Goal: Information Seeking & Learning: Compare options

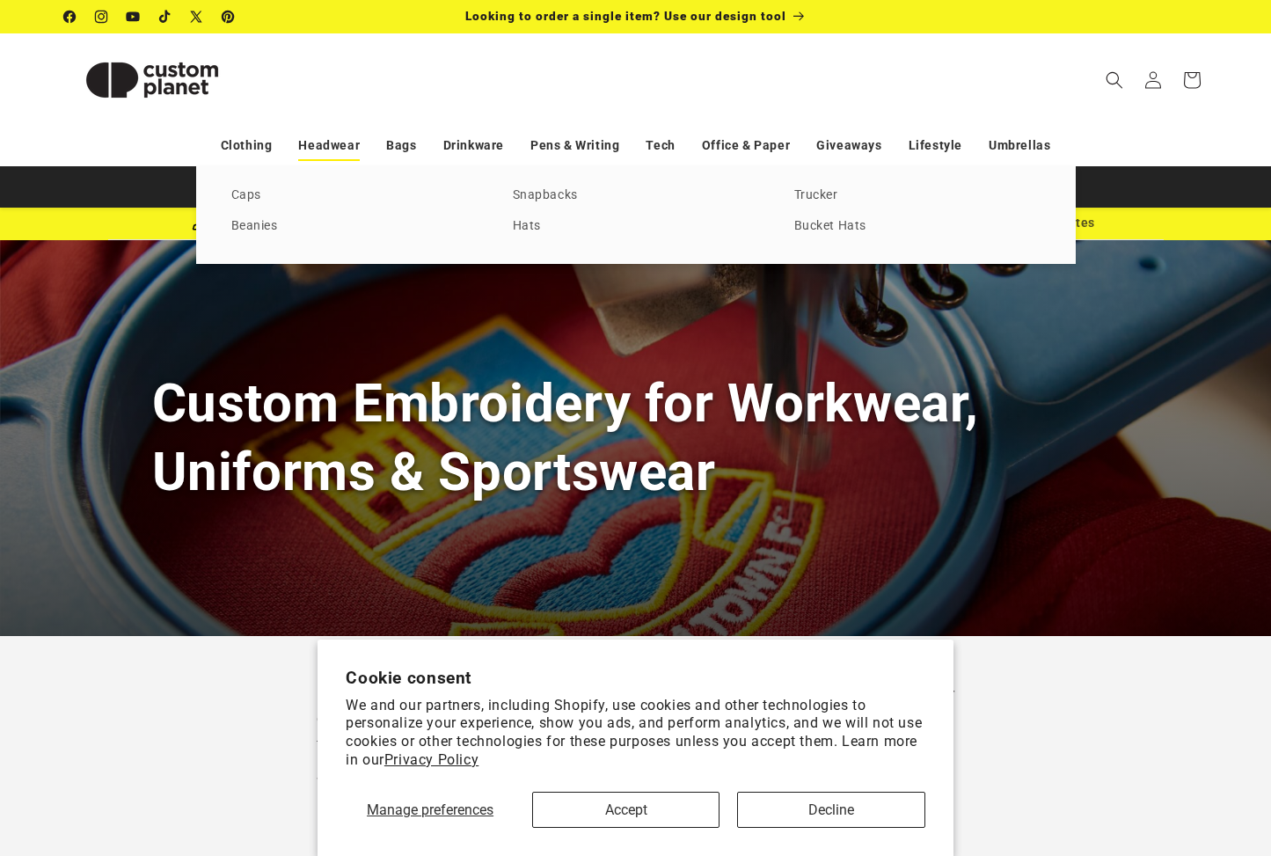
click at [347, 145] on link "Headwear" at bounding box center [329, 145] width 62 height 31
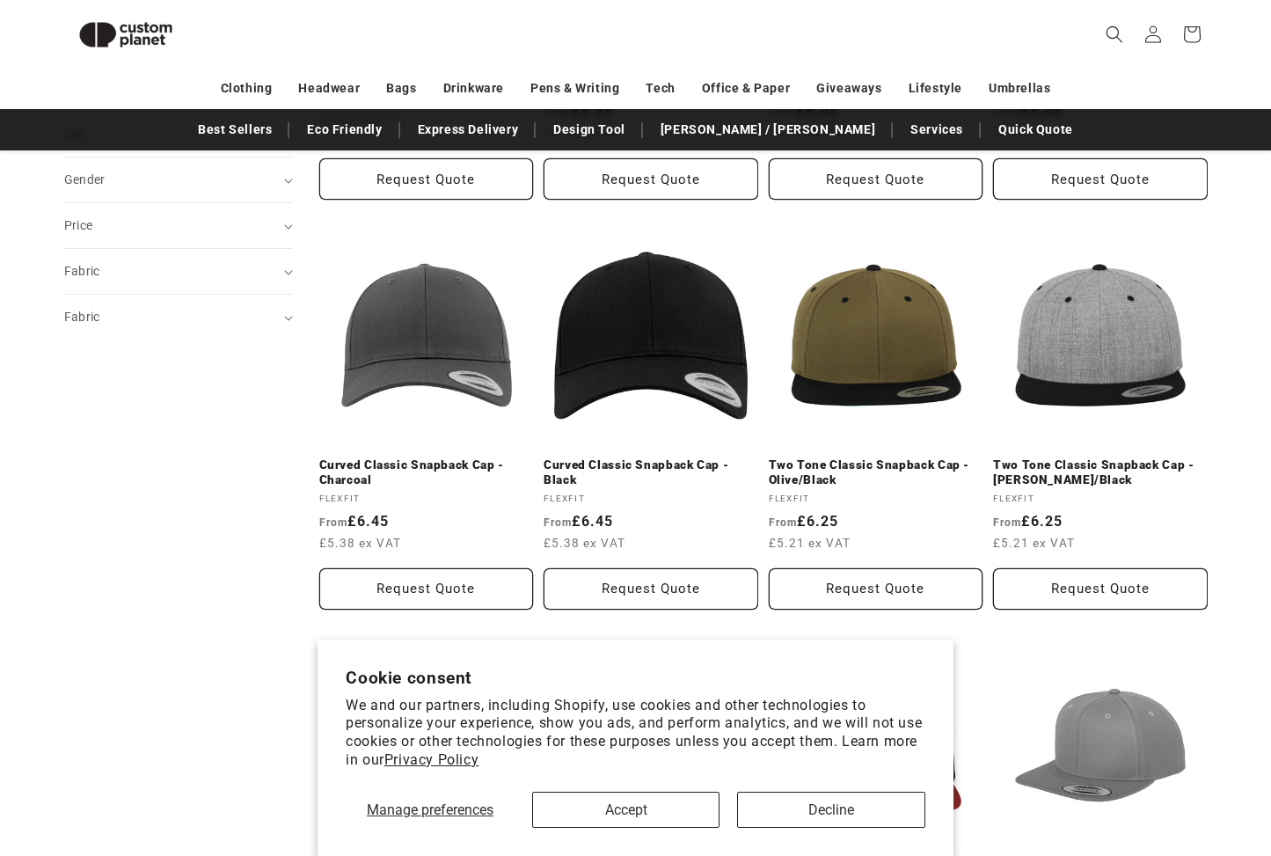
scroll to position [586, 0]
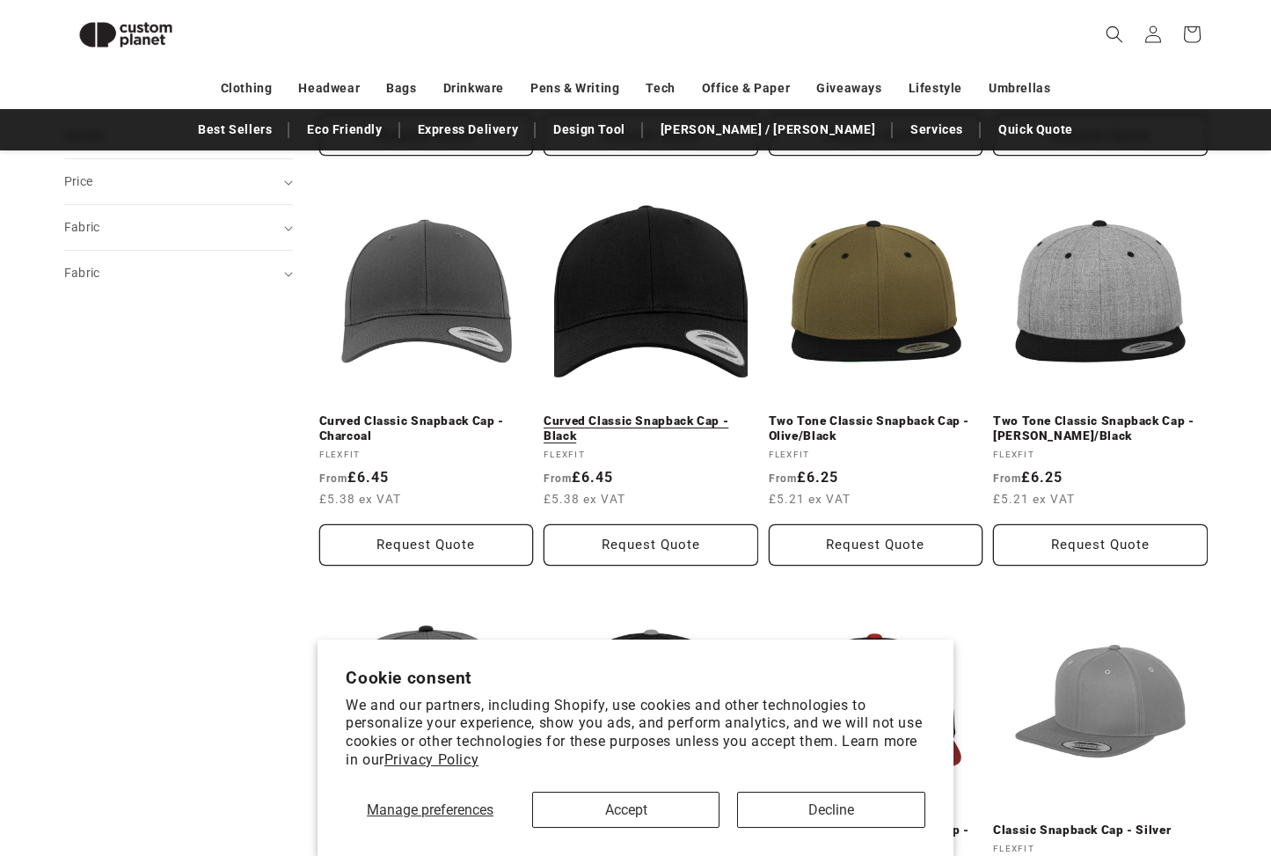
click at [674, 413] on link "Curved Classic Snapback Cap - Black" at bounding box center [650, 428] width 215 height 31
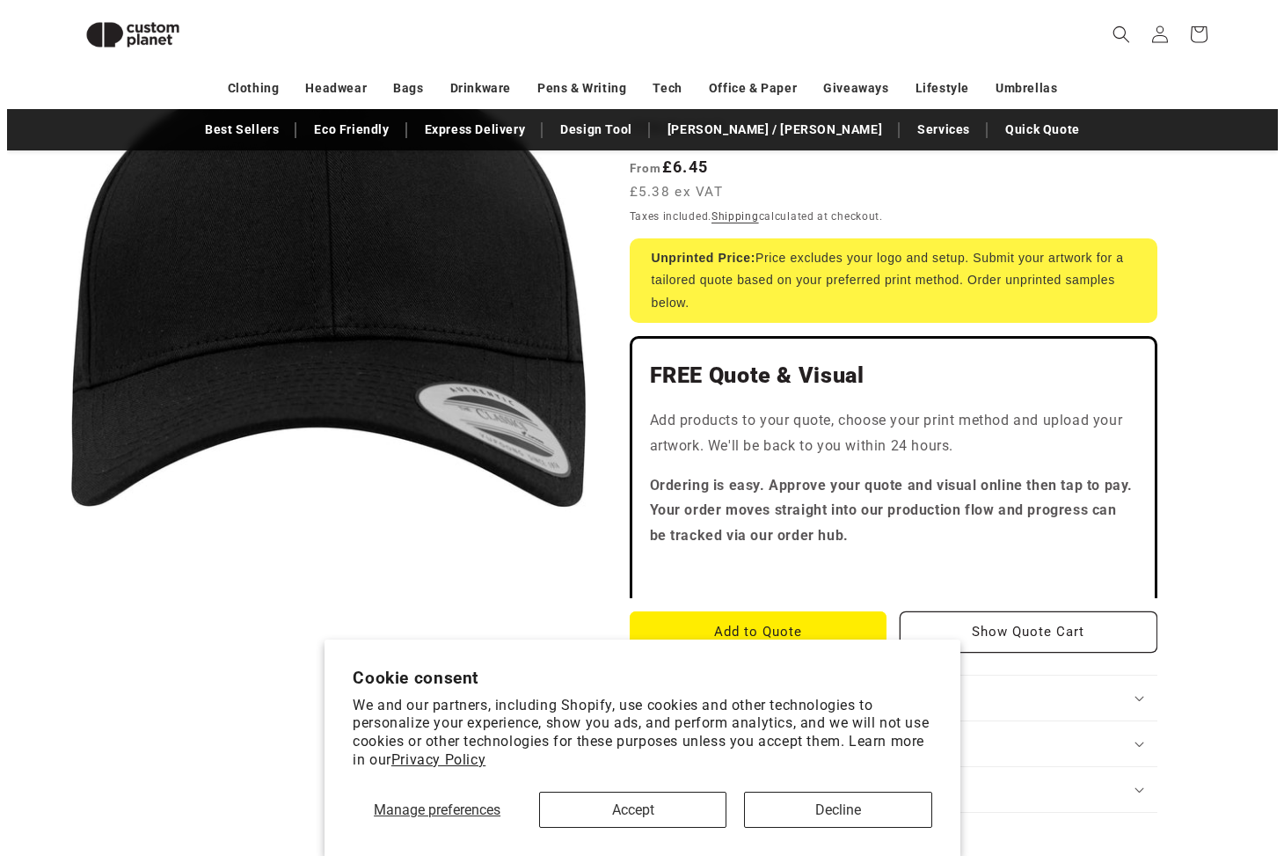
scroll to position [296, 0]
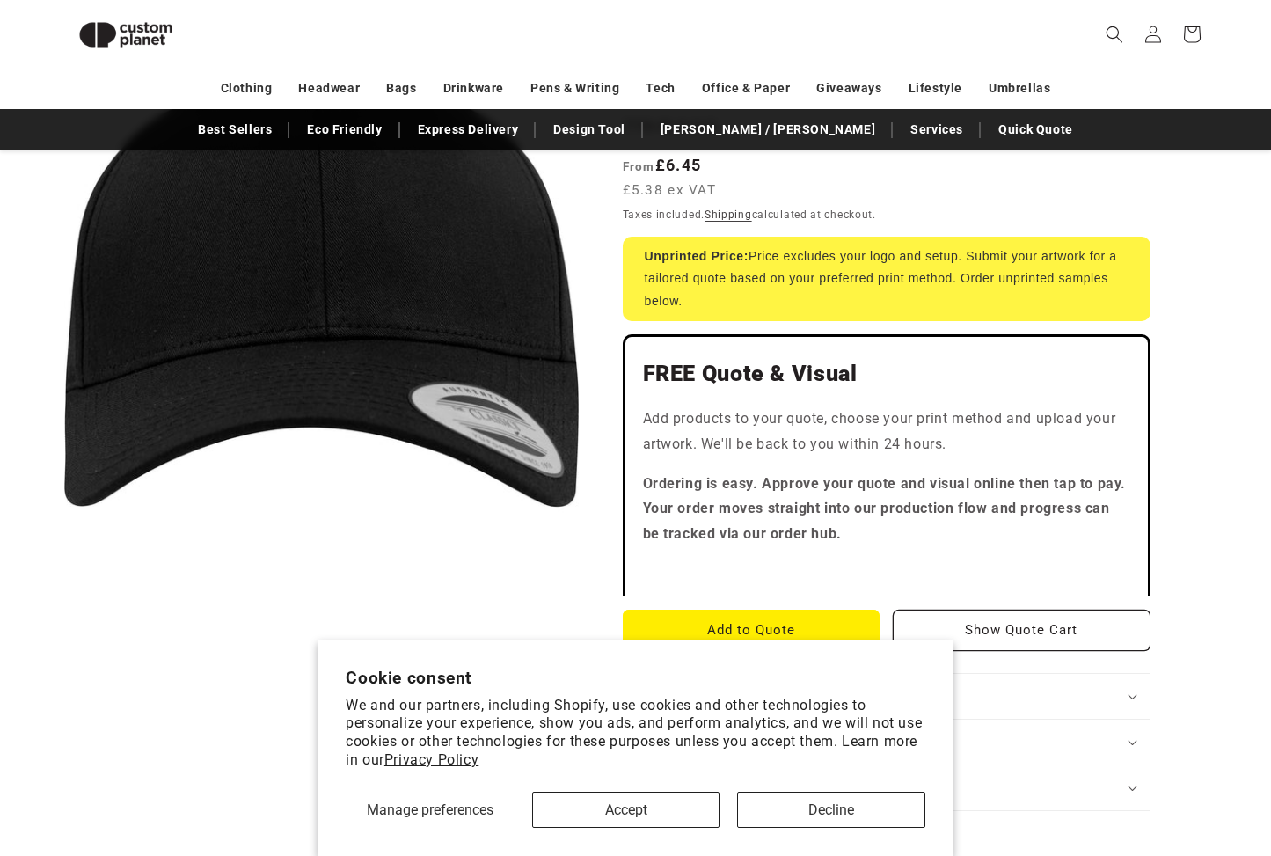
click at [64, 541] on button "Open media 1 in modal" at bounding box center [64, 541] width 0 height 0
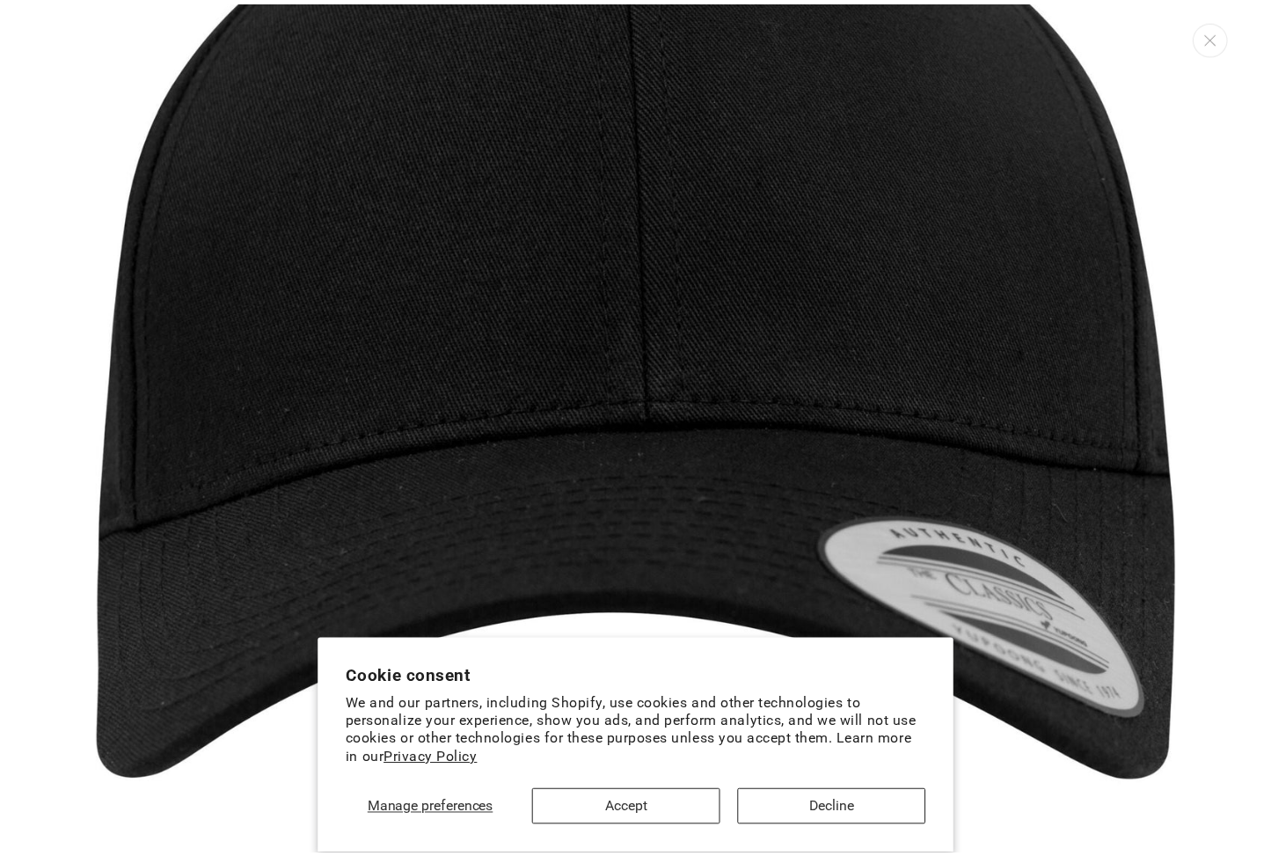
scroll to position [252, 0]
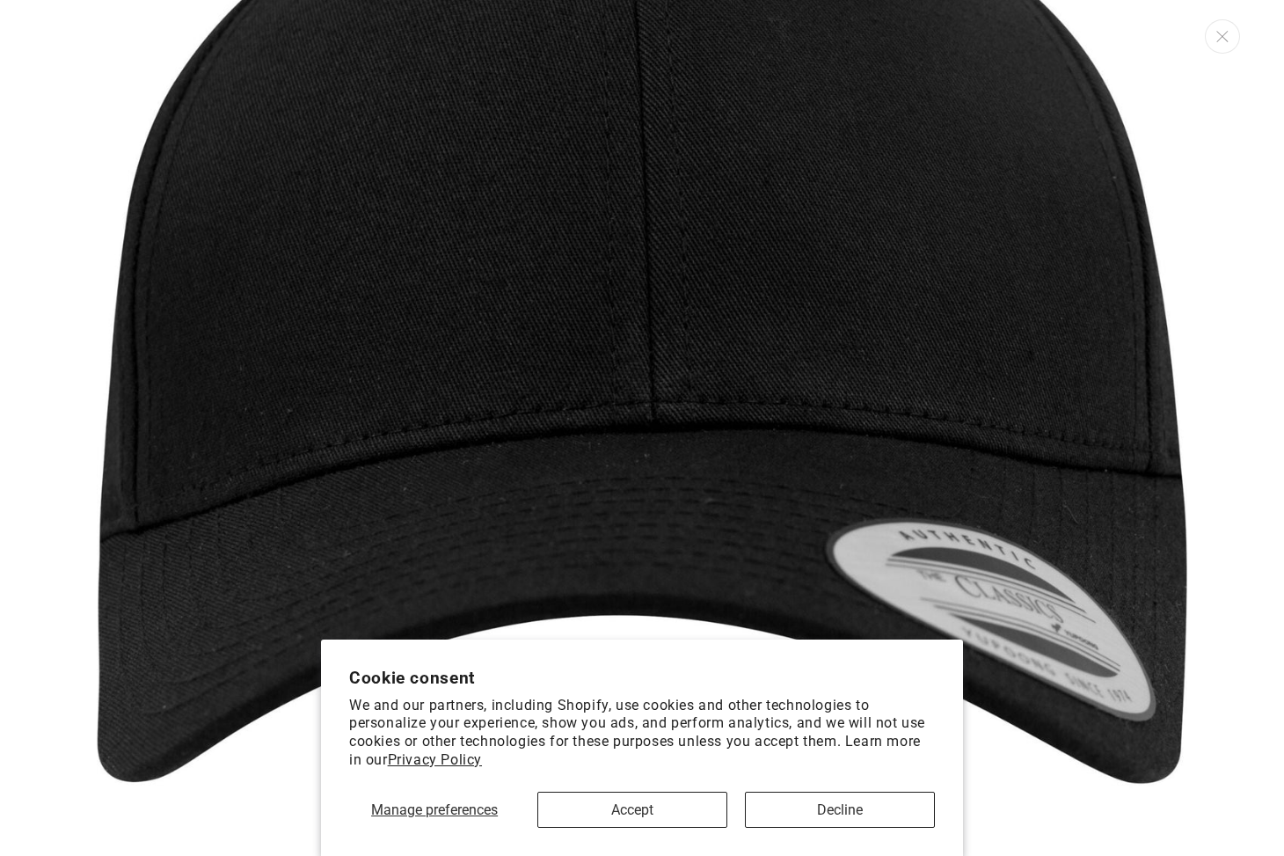
click at [497, 367] on img "Media gallery" at bounding box center [642, 310] width 1090 height 1090
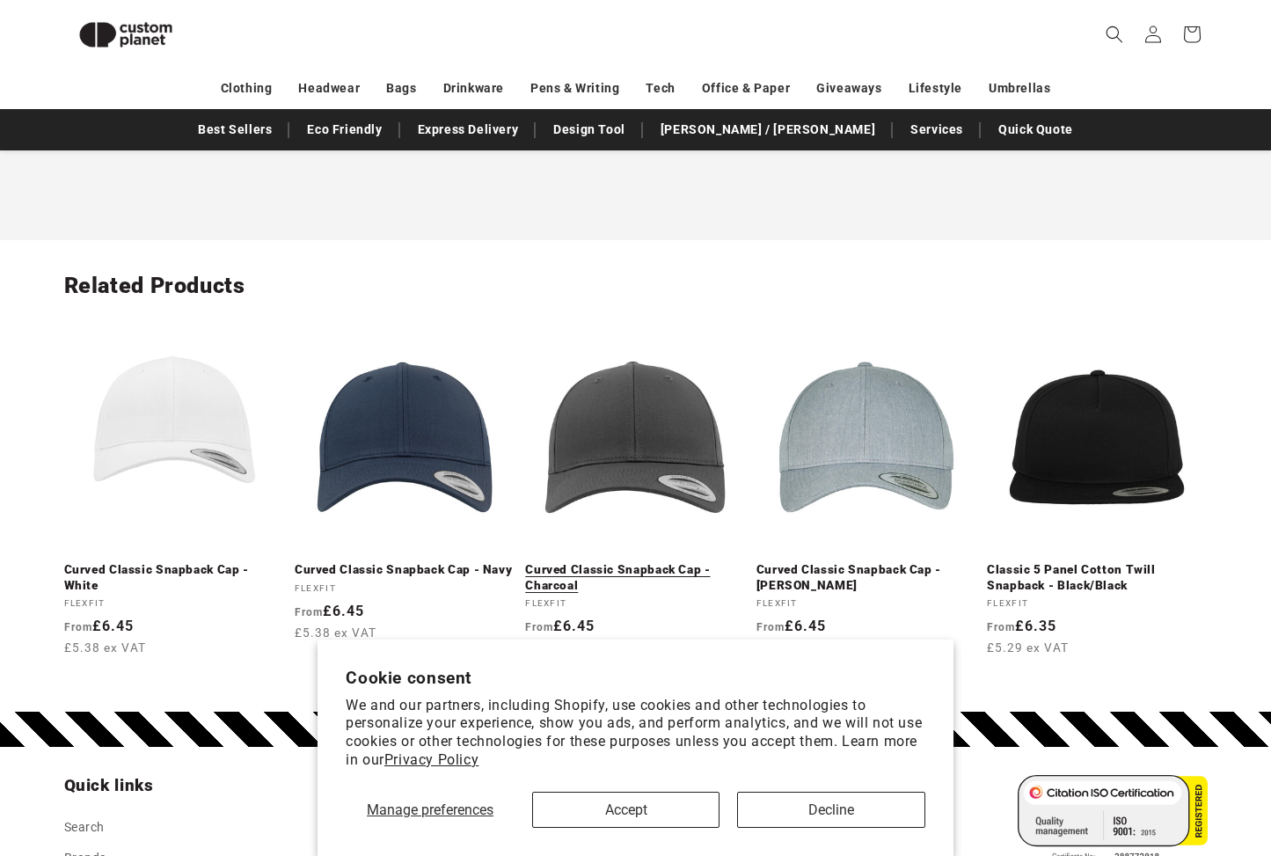
scroll to position [1945, 0]
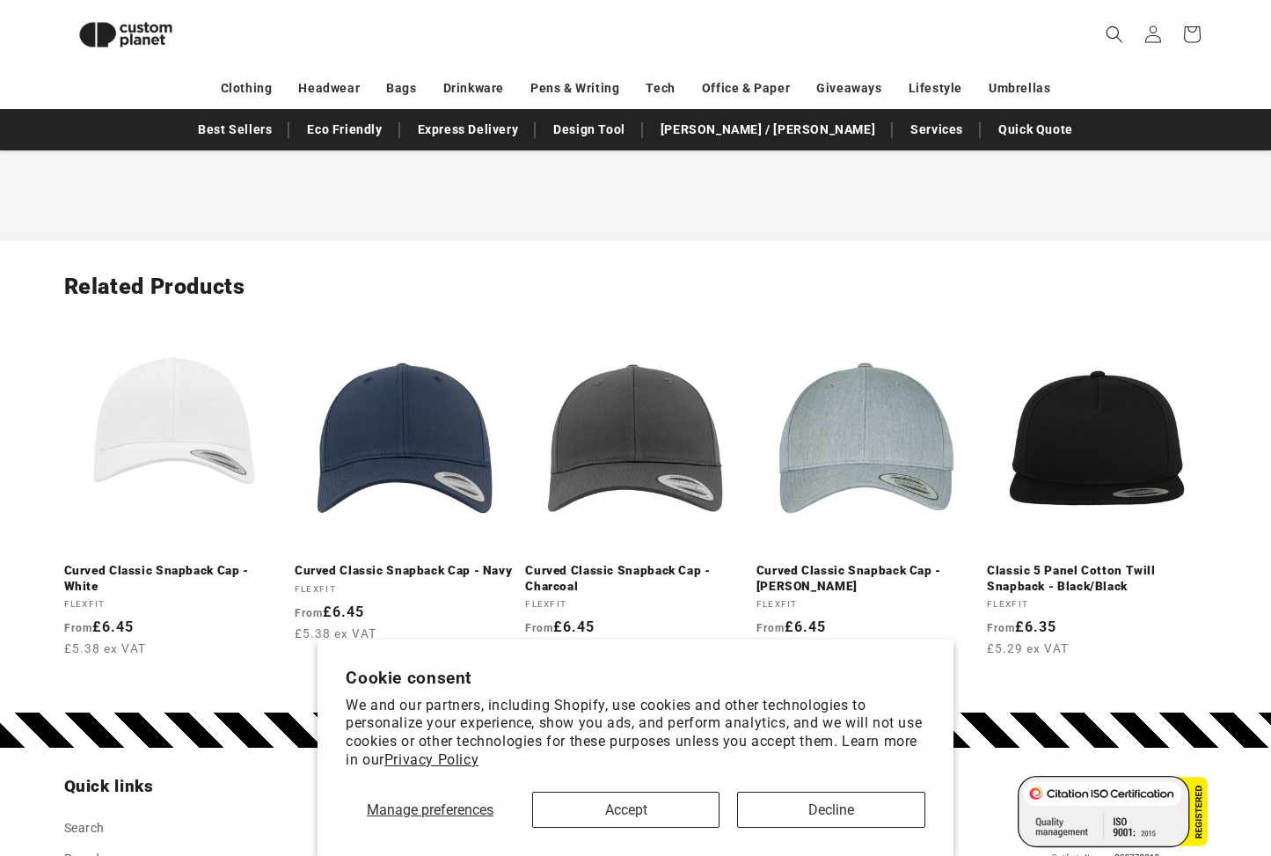
click at [819, 811] on button "Decline" at bounding box center [830, 809] width 187 height 36
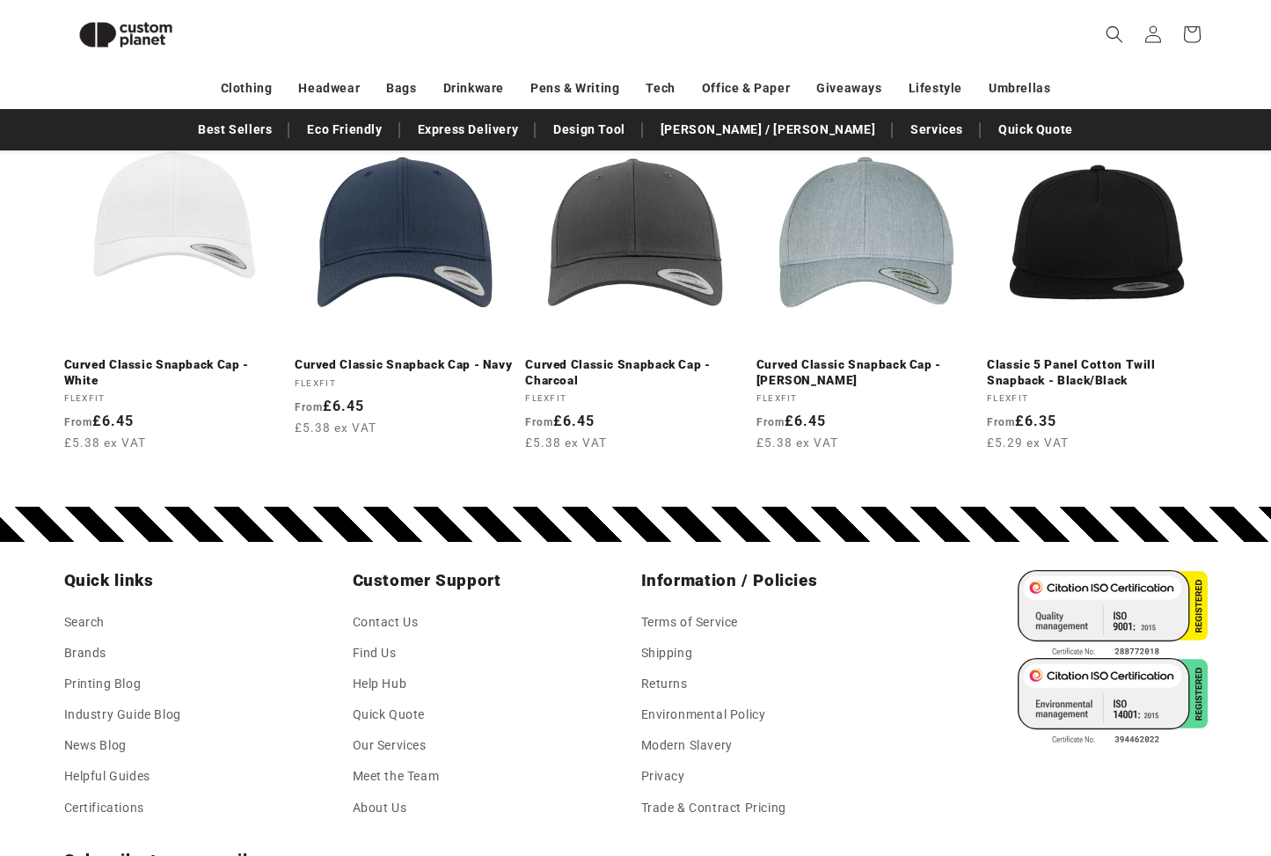
scroll to position [2153, 0]
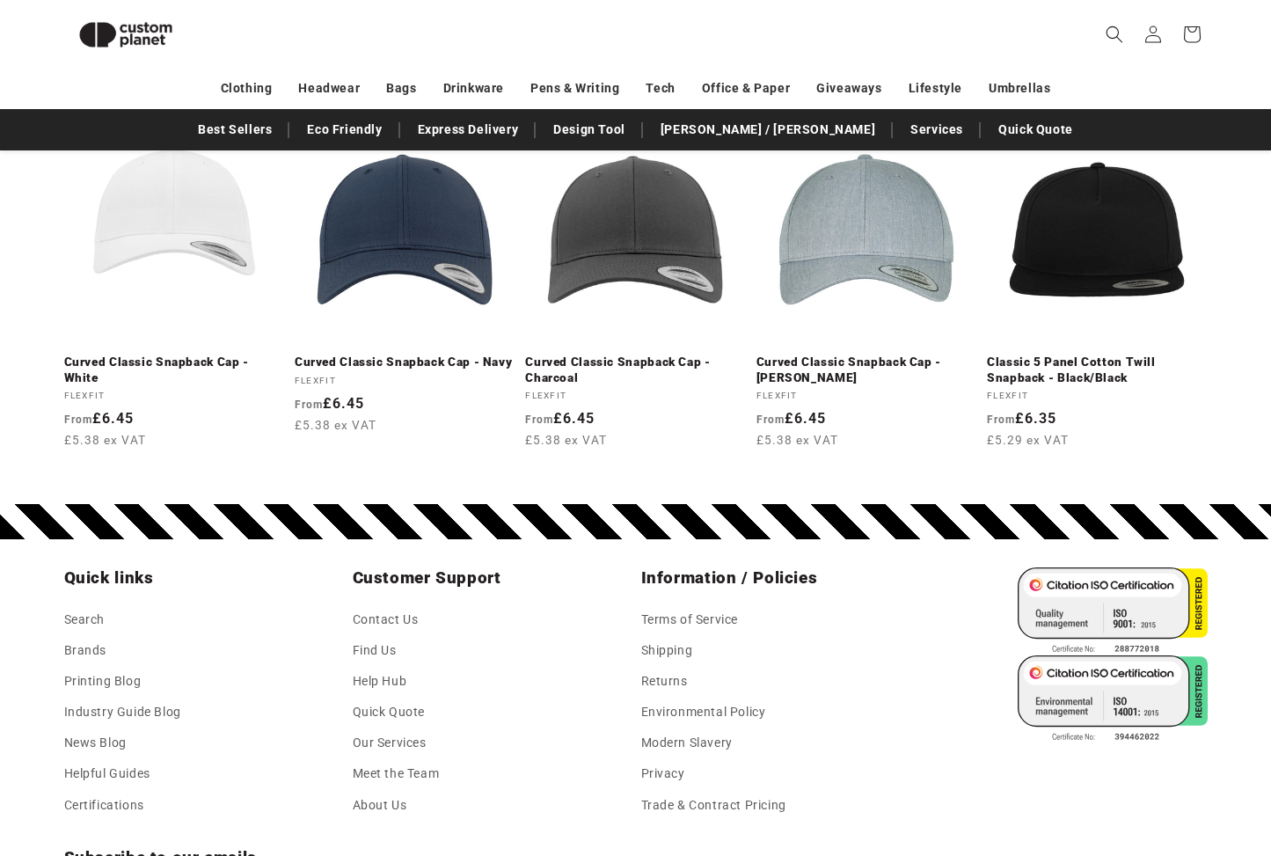
click at [820, 635] on li "Shipping" at bounding box center [773, 650] width 265 height 31
click at [400, 608] on link "Contact Us" at bounding box center [386, 621] width 66 height 26
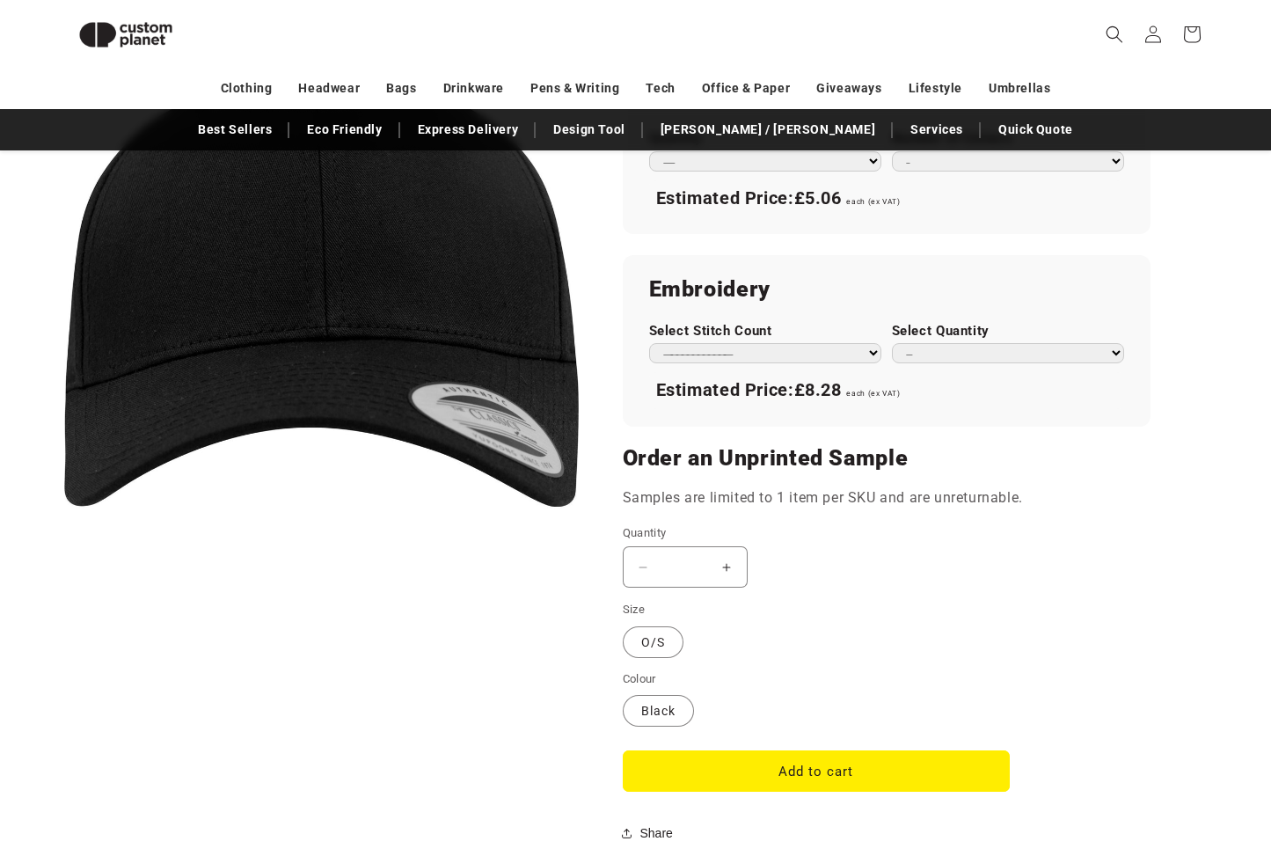
scroll to position [1114, 0]
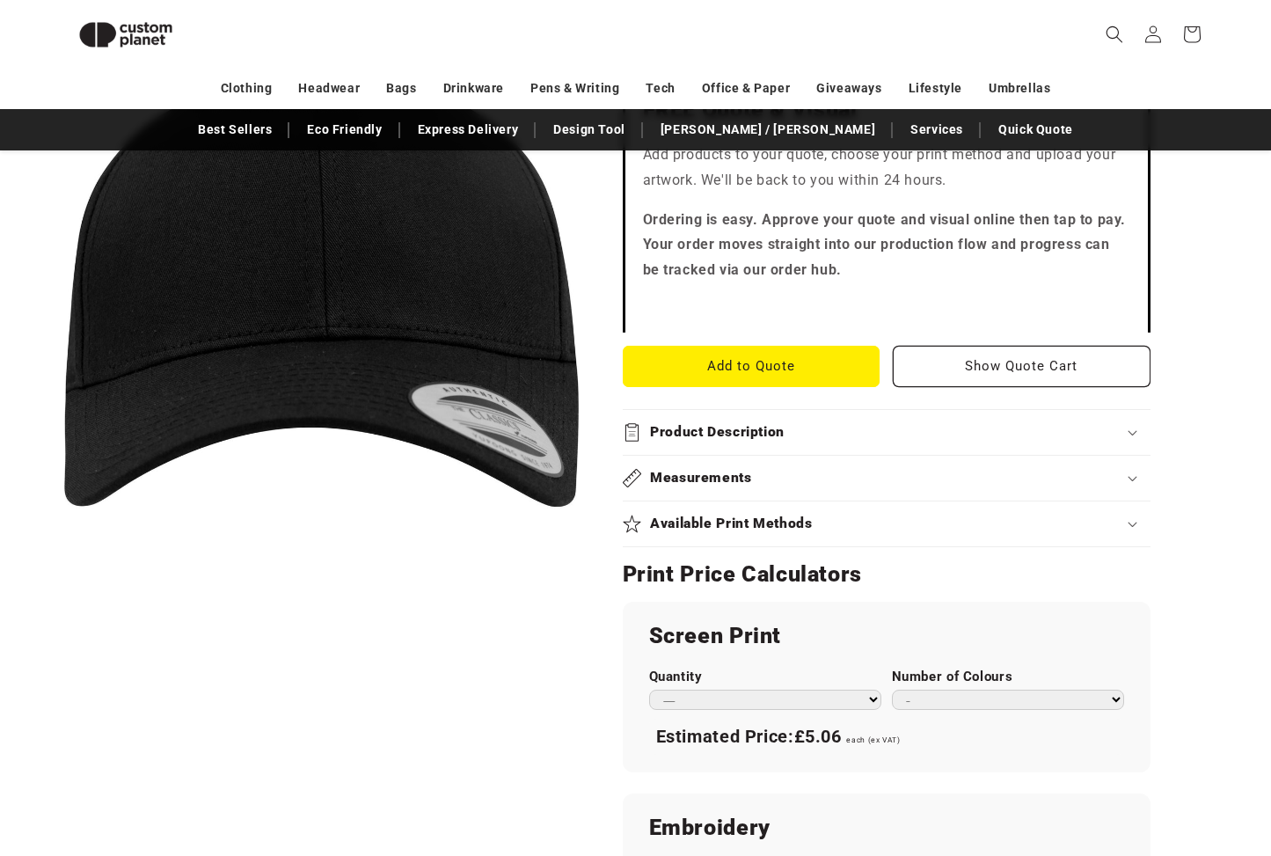
scroll to position [597, 0]
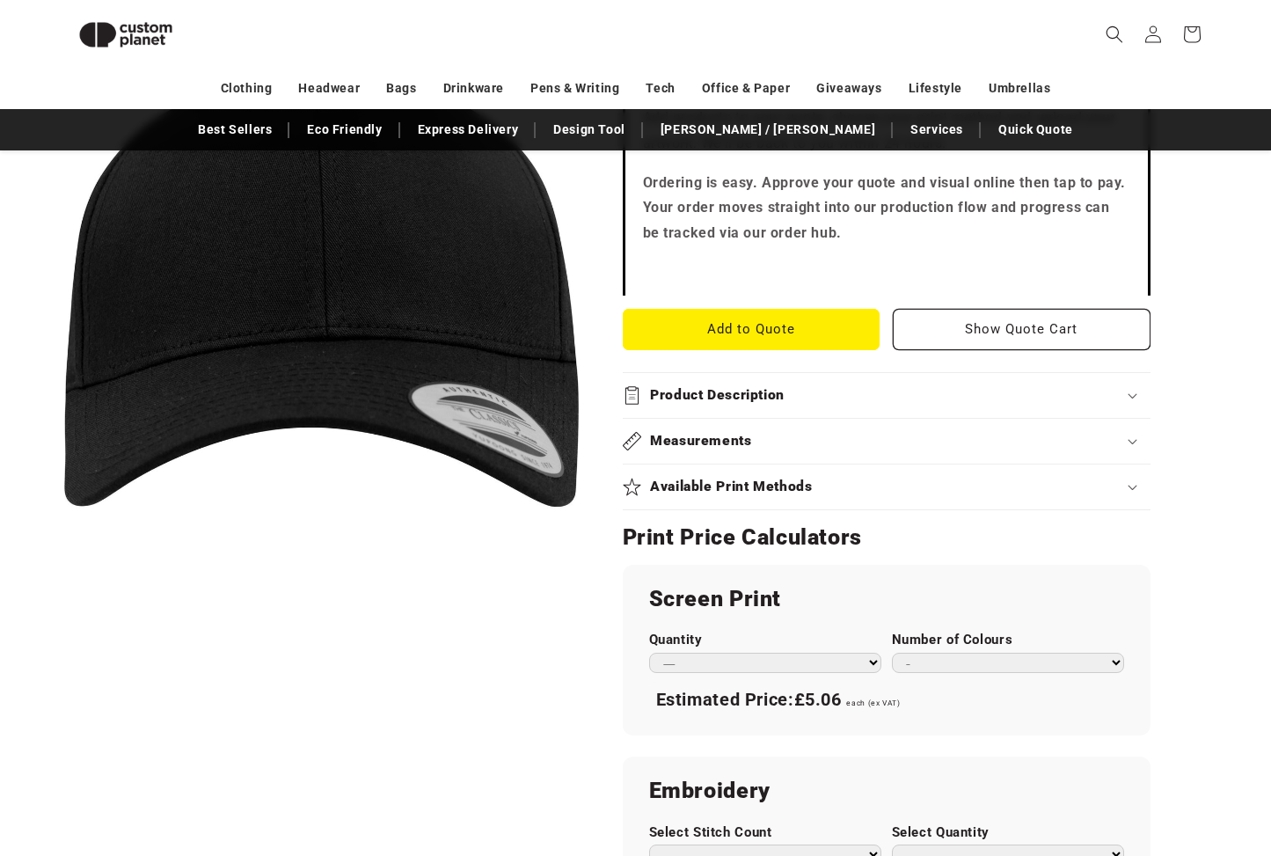
click at [736, 388] on h2 "Product Description" at bounding box center [717, 395] width 135 height 18
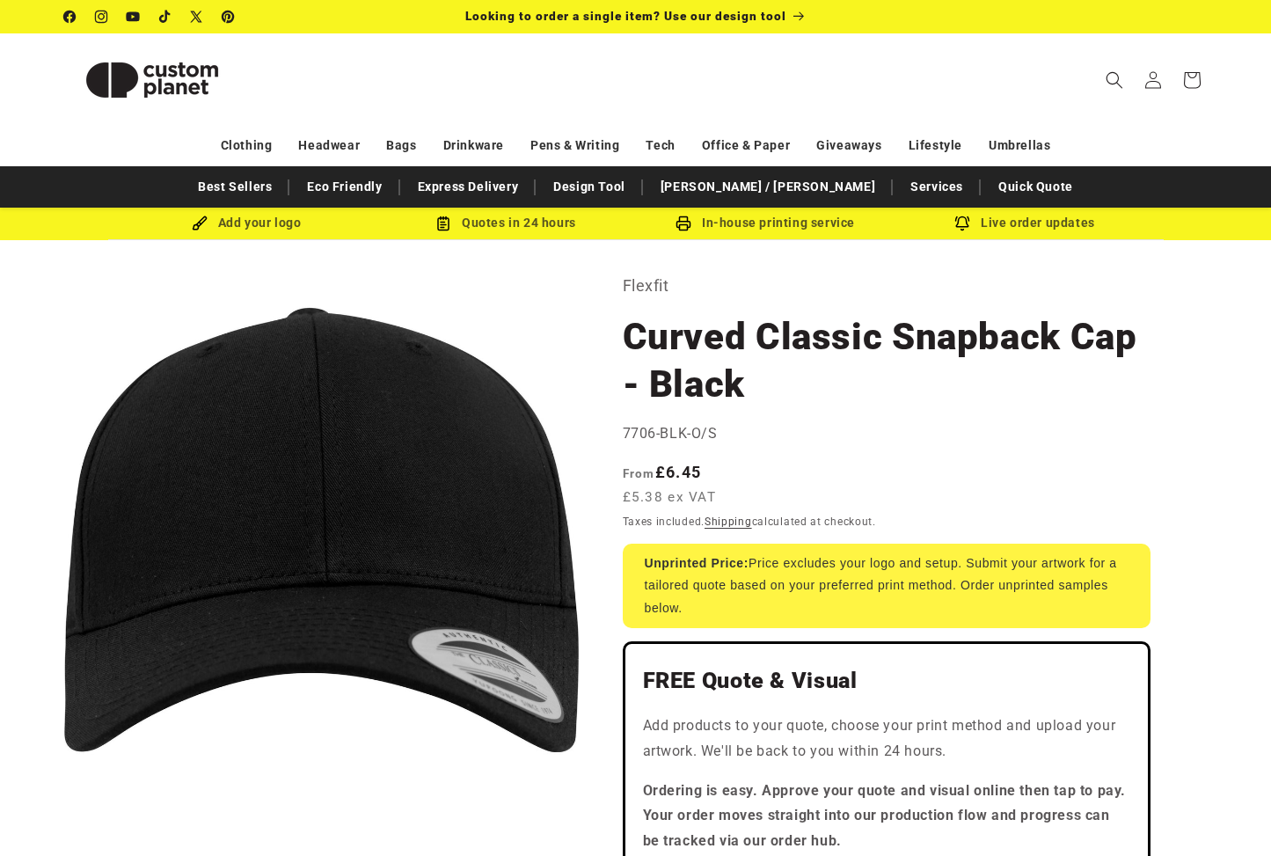
scroll to position [0, 0]
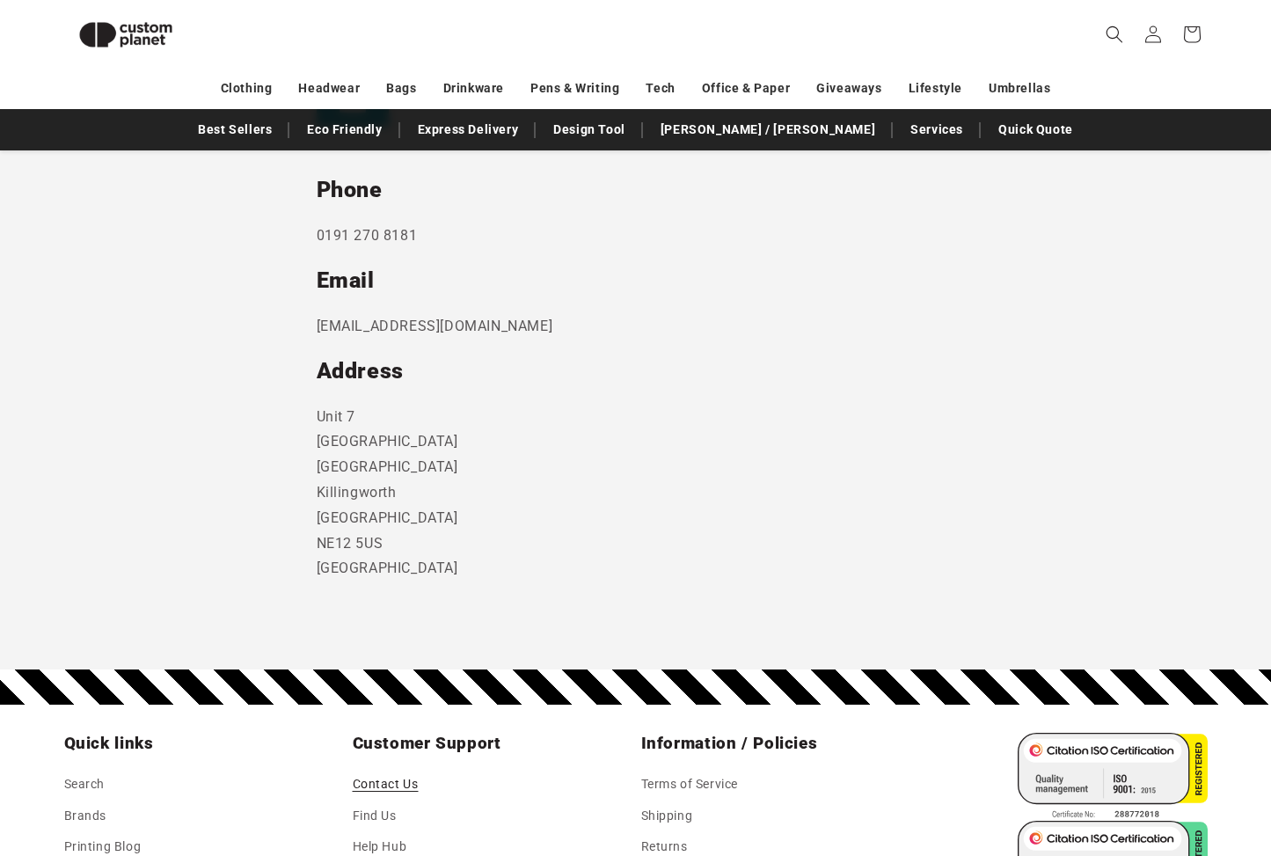
scroll to position [937, 0]
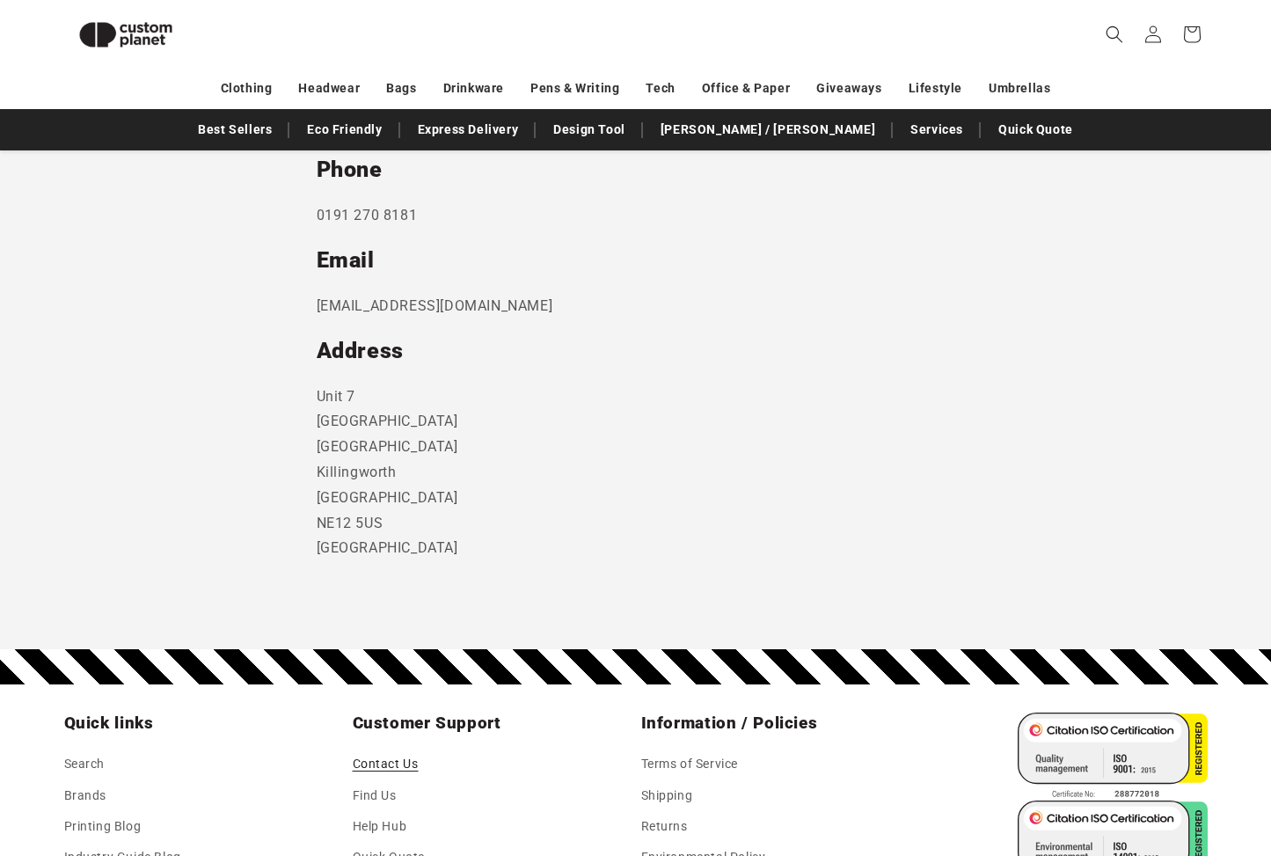
click at [811, 345] on h2 "Address" at bounding box center [636, 351] width 638 height 28
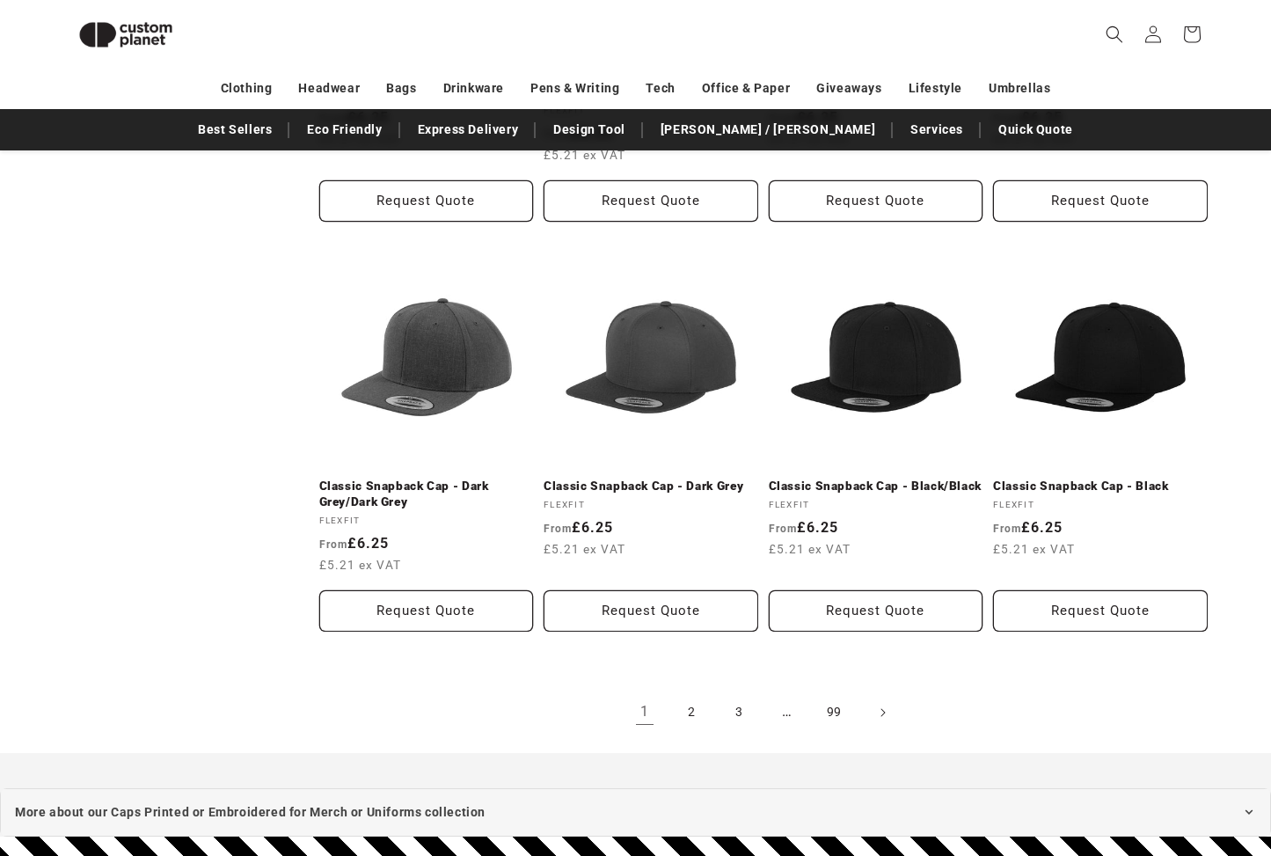
scroll to position [1750, 0]
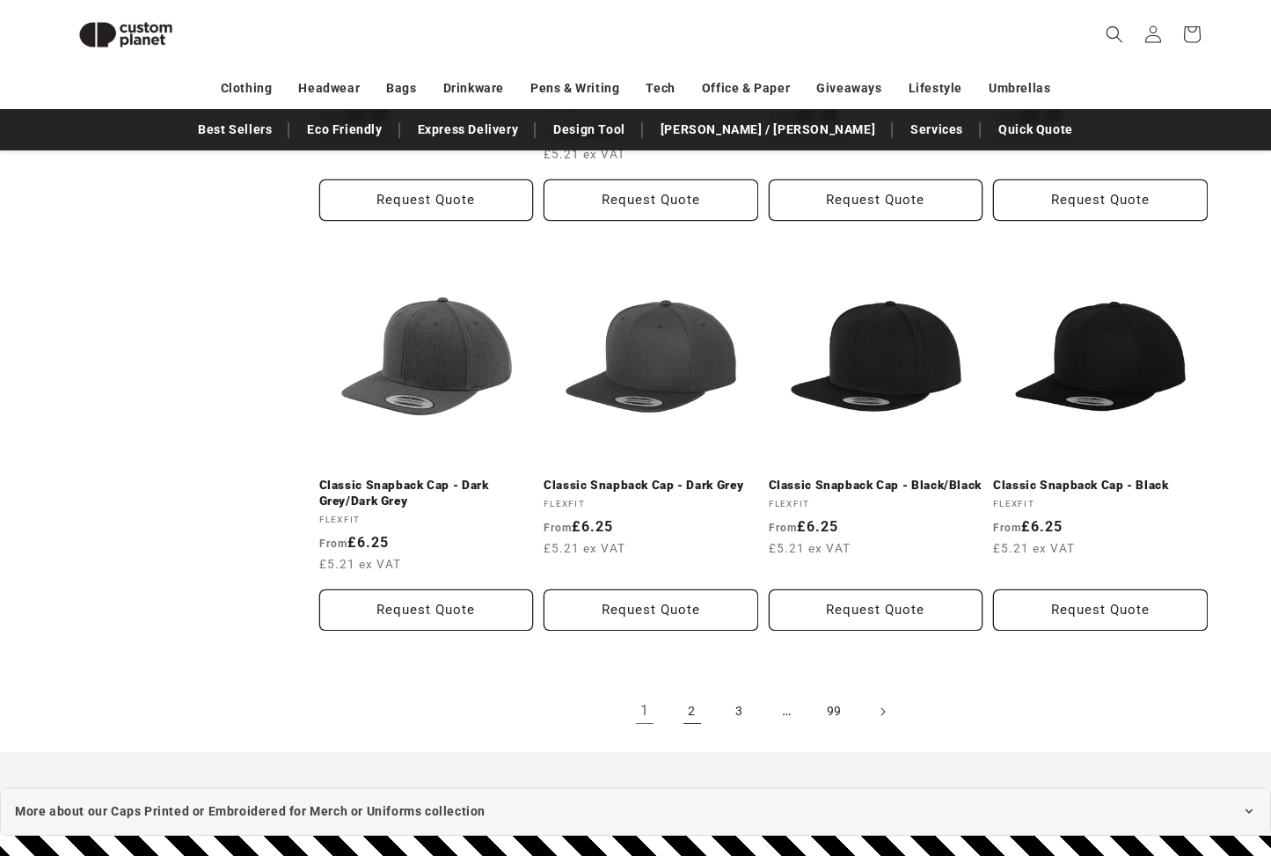
click at [689, 706] on link "2" at bounding box center [692, 711] width 39 height 39
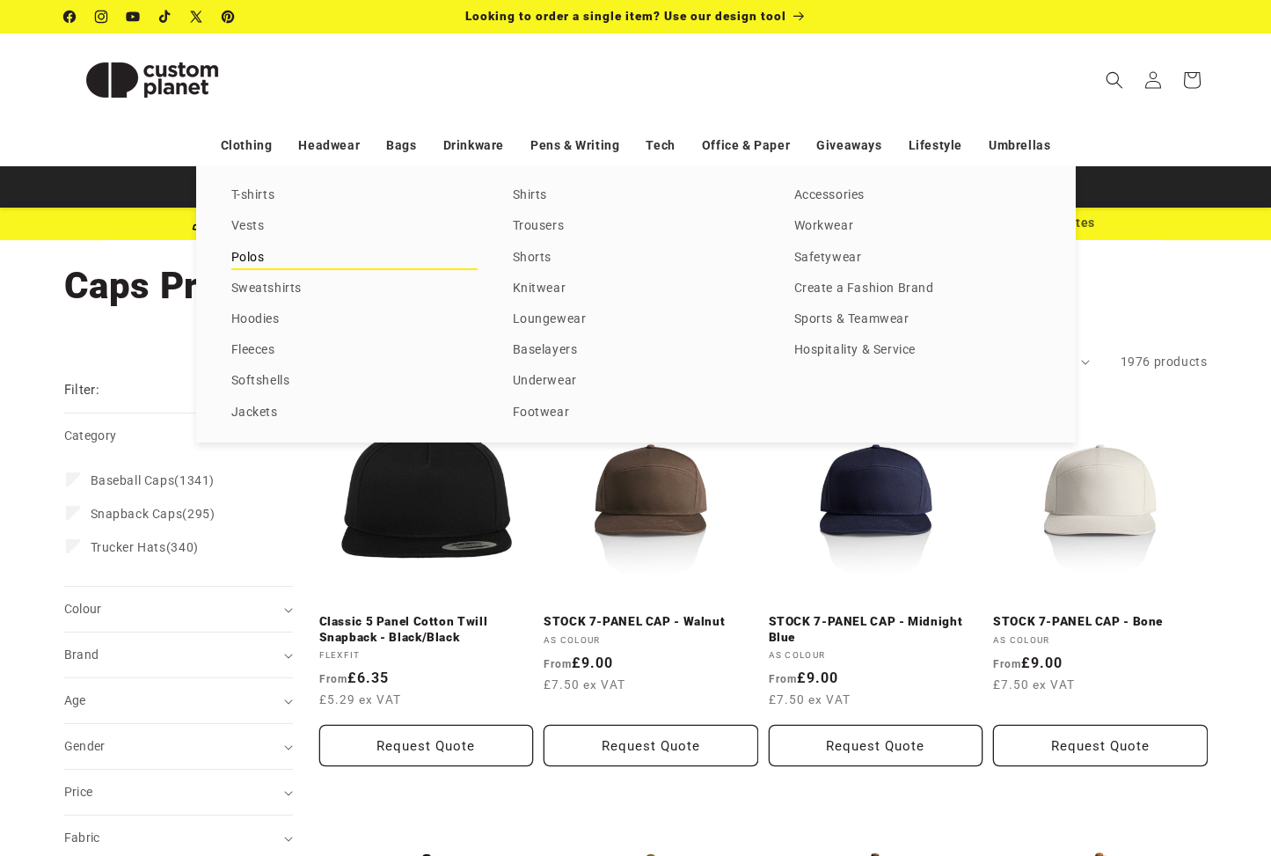
click at [245, 250] on link "Polos" at bounding box center [354, 258] width 246 height 24
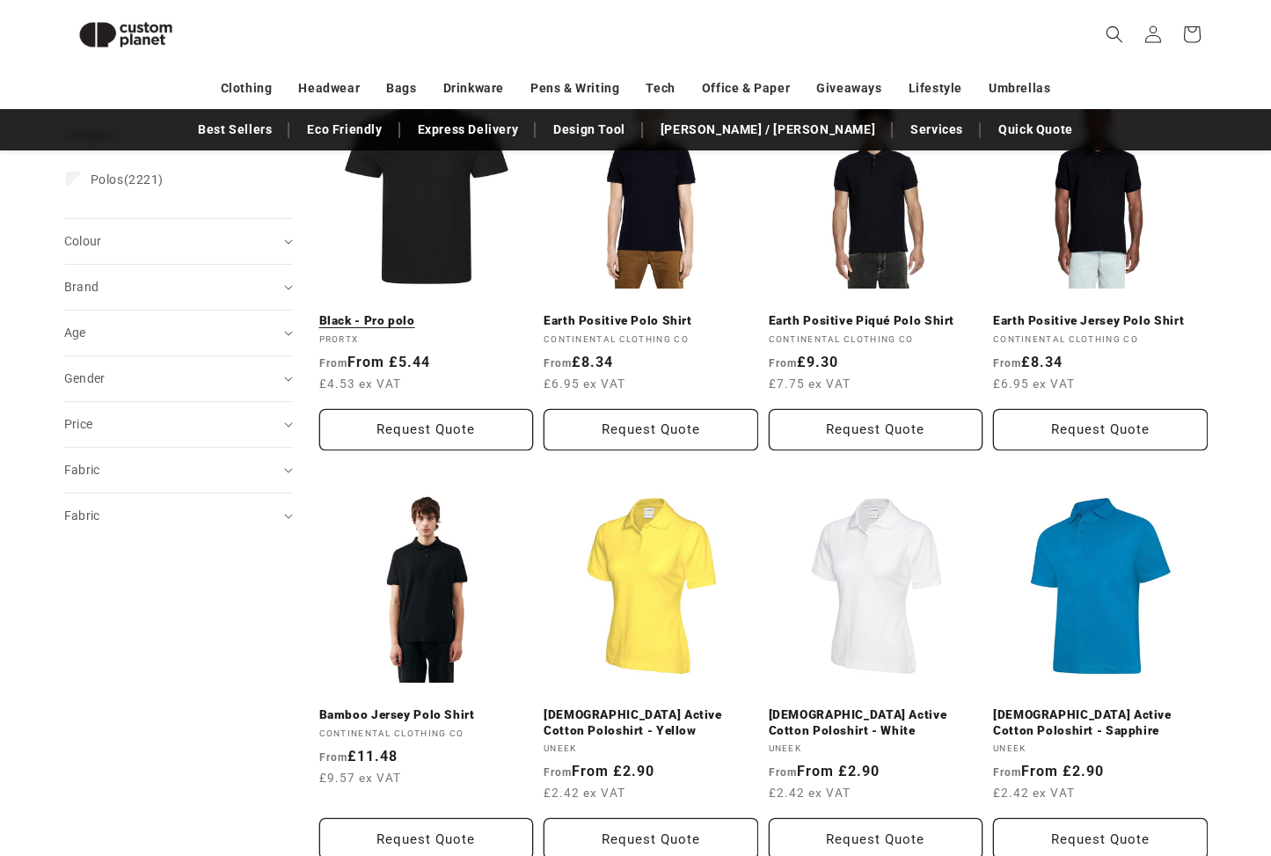
scroll to position [280, 0]
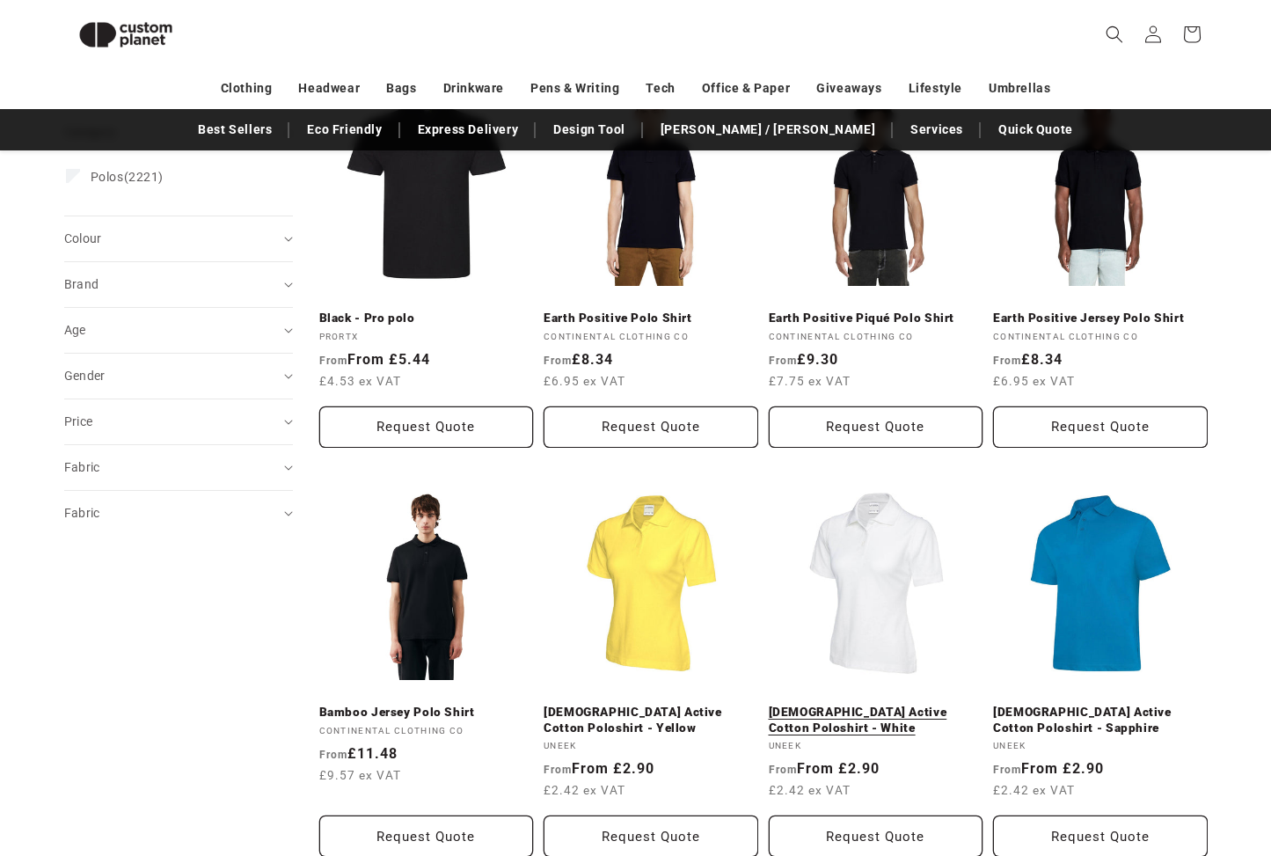
click at [860, 704] on link "[DEMOGRAPHIC_DATA] Active Cotton Poloshirt - White" at bounding box center [875, 719] width 215 height 31
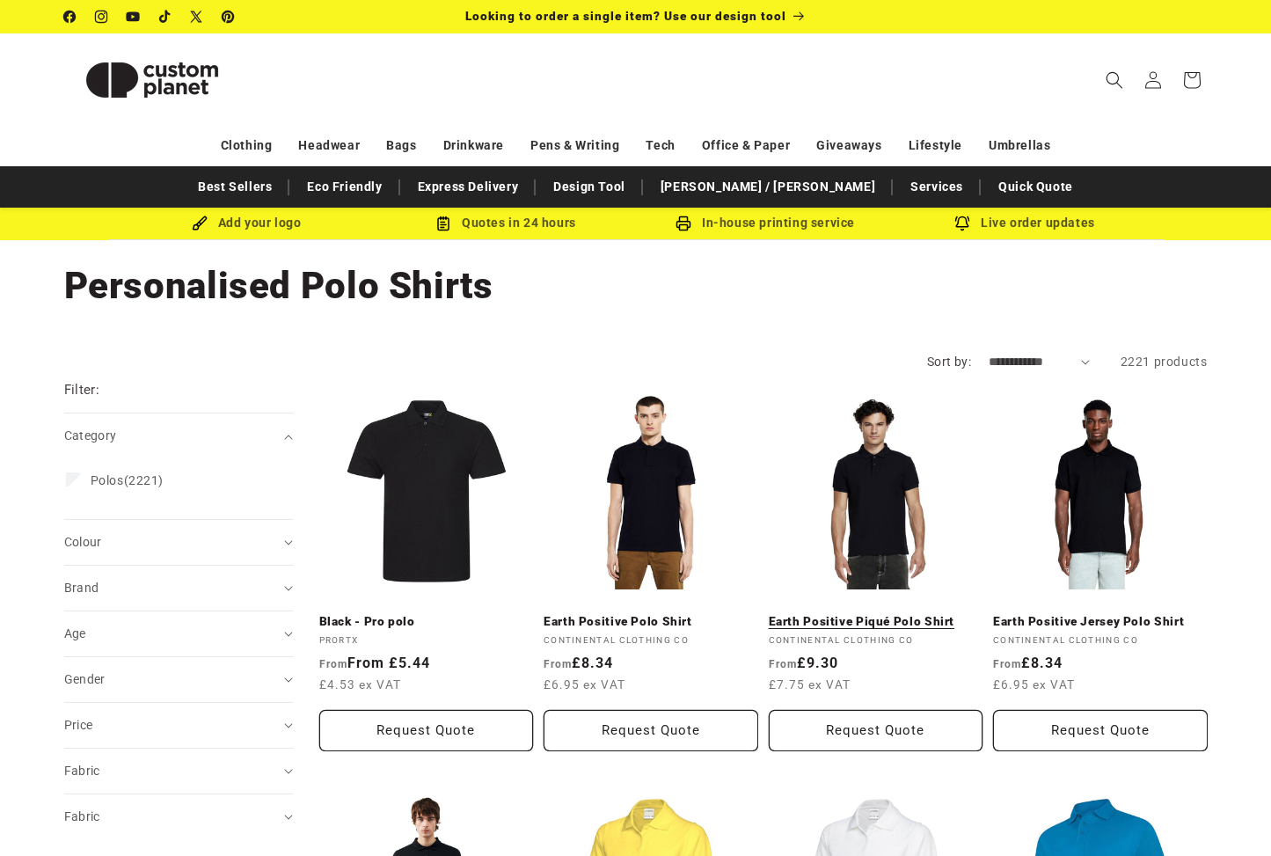
scroll to position [0, 0]
